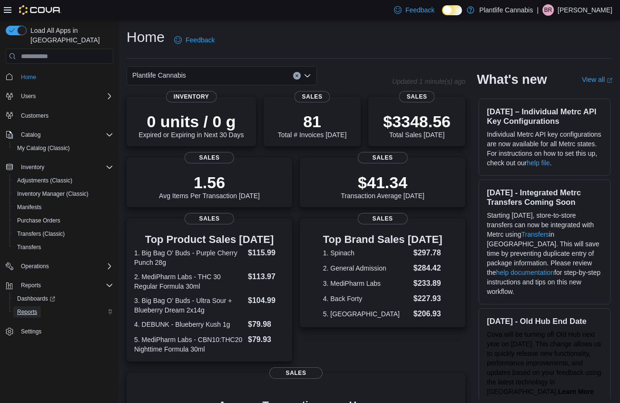
click at [34, 308] on span "Reports" at bounding box center [27, 312] width 20 height 8
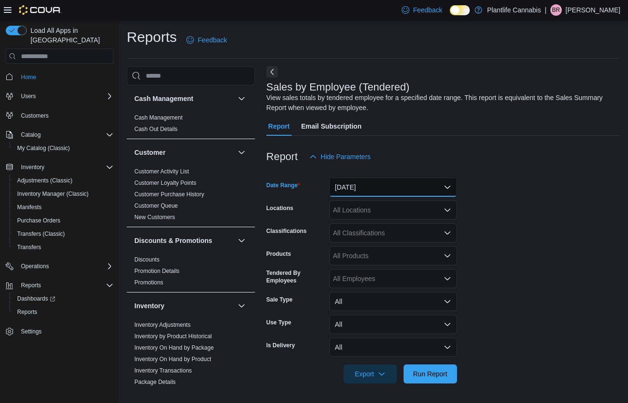
click at [360, 186] on button "Yesterday" at bounding box center [393, 187] width 128 height 19
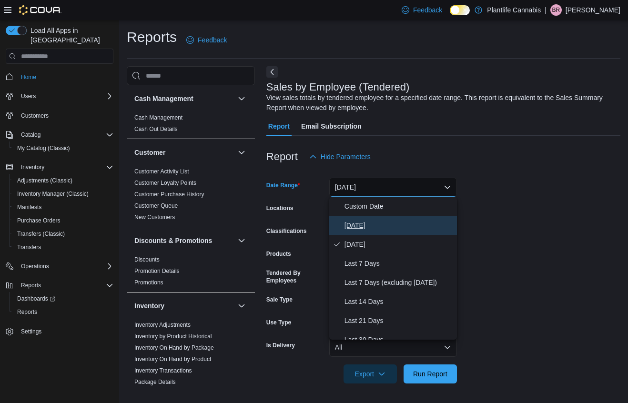
click at [349, 225] on span "Today" at bounding box center [398, 225] width 109 height 11
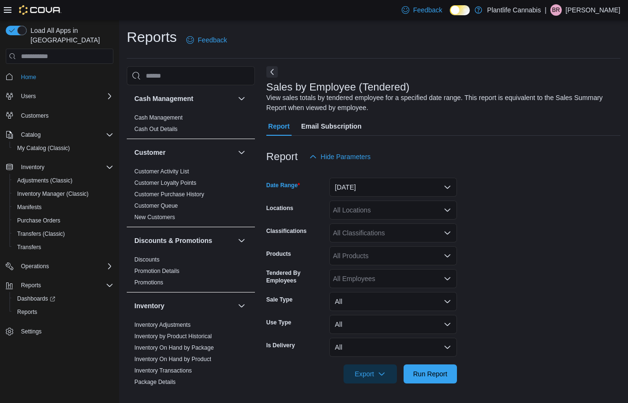
click at [394, 212] on div "All Locations" at bounding box center [393, 209] width 128 height 19
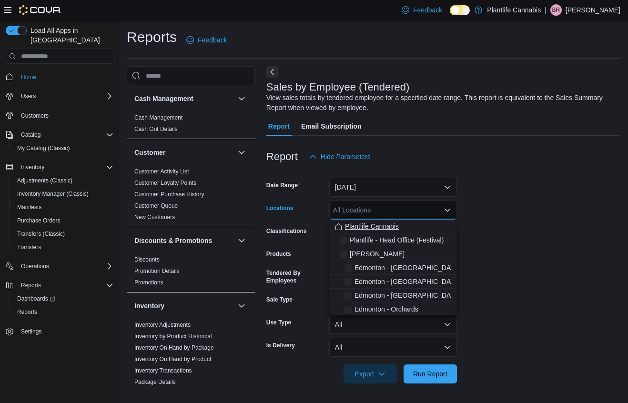
type input "*"
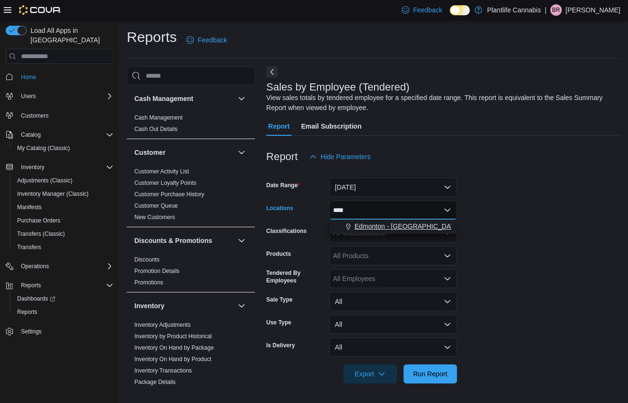
type input "****"
click at [430, 227] on span "Edmonton - Windermere Crossing" at bounding box center [407, 226] width 106 height 10
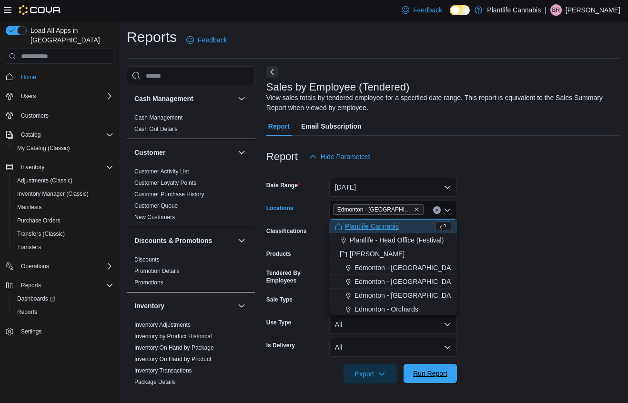
click at [419, 376] on span "Run Report" at bounding box center [430, 374] width 34 height 10
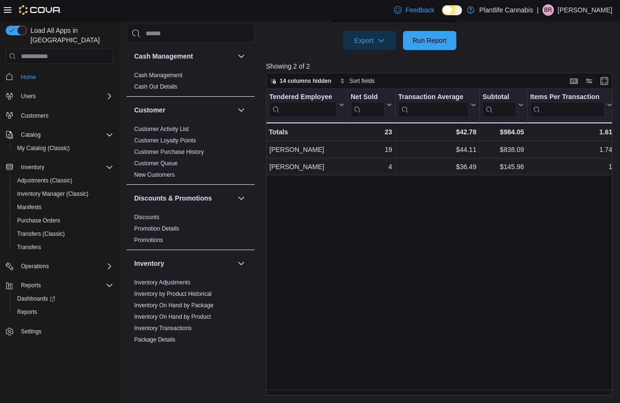
scroll to position [323, 0]
